Goal: Information Seeking & Learning: Find specific fact

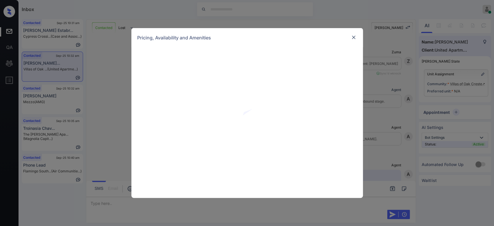
scroll to position [438, 0]
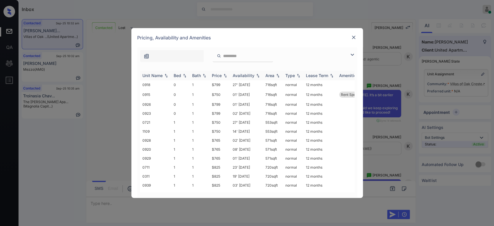
click at [220, 78] on th "Price" at bounding box center [220, 76] width 21 height 10
click at [219, 88] on td "$750" at bounding box center [220, 85] width 21 height 11
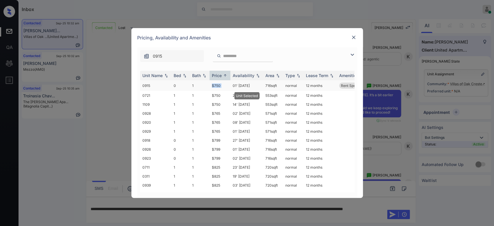
click at [219, 88] on td "$750" at bounding box center [220, 85] width 21 height 11
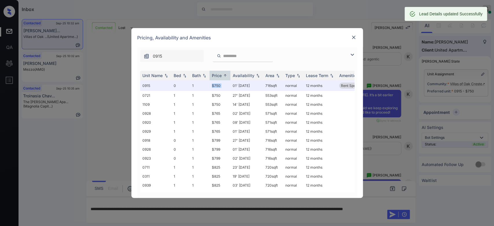
click at [351, 36] on img at bounding box center [354, 37] width 6 height 6
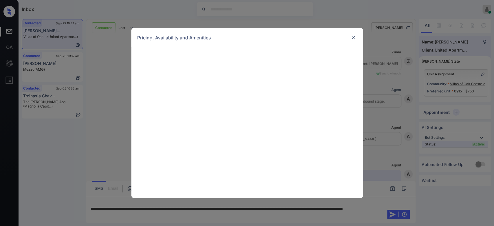
scroll to position [438, 0]
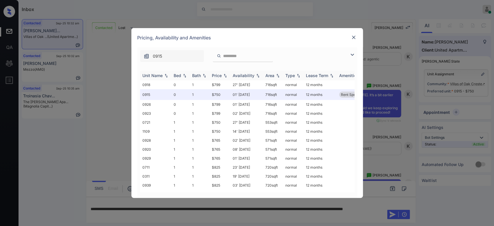
click at [219, 76] on div "Price" at bounding box center [217, 75] width 10 height 5
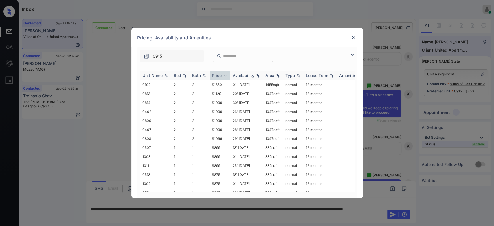
click at [219, 76] on div "Price" at bounding box center [217, 75] width 10 height 5
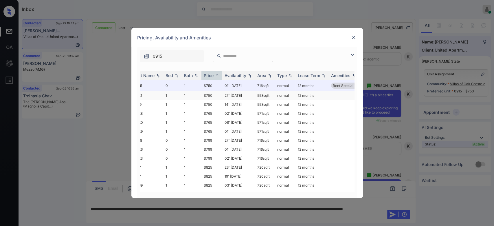
scroll to position [0, 0]
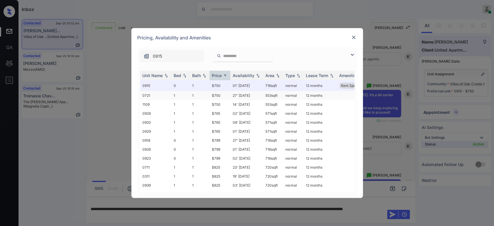
click at [217, 96] on td "$750" at bounding box center [220, 95] width 21 height 9
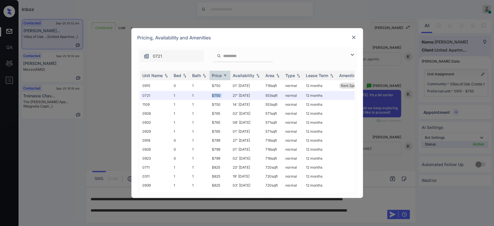
click at [353, 36] on img at bounding box center [354, 37] width 6 height 6
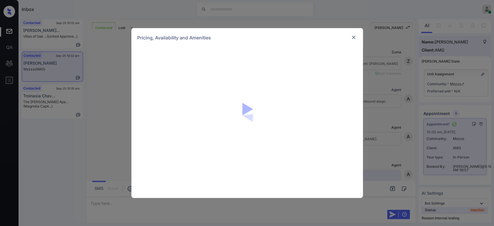
scroll to position [3395, 0]
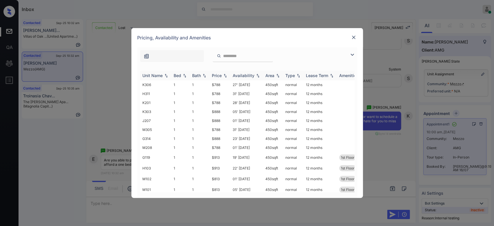
click at [218, 72] on th "Price" at bounding box center [220, 76] width 21 height 10
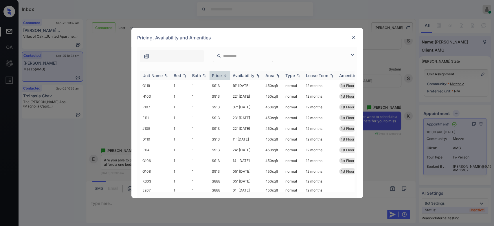
click at [218, 72] on th "Price" at bounding box center [220, 76] width 21 height 10
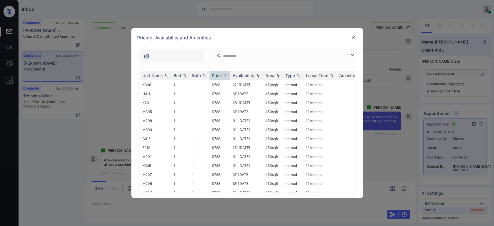
click at [354, 38] on img at bounding box center [354, 37] width 6 height 6
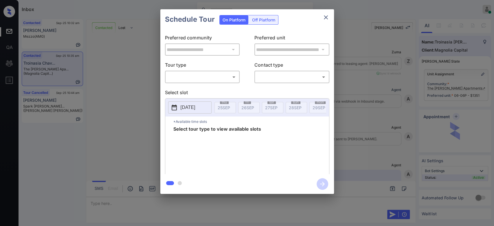
scroll to position [936, 0]
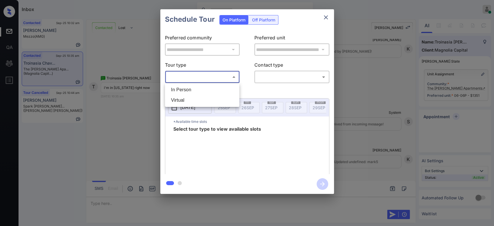
click at [220, 78] on body "Inbox Mukesh Online Set yourself offline Set yourself on break Profile Switch t…" at bounding box center [247, 113] width 494 height 226
click at [327, 19] on div at bounding box center [247, 113] width 494 height 226
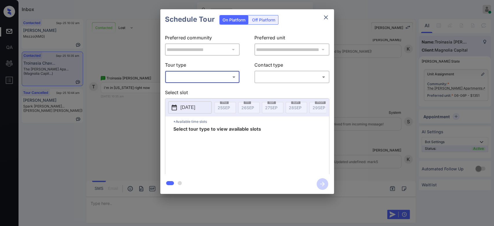
click at [327, 19] on div at bounding box center [247, 113] width 494 height 226
click at [327, 19] on icon "close" at bounding box center [326, 17] width 4 height 4
